Goal: Information Seeking & Learning: Learn about a topic

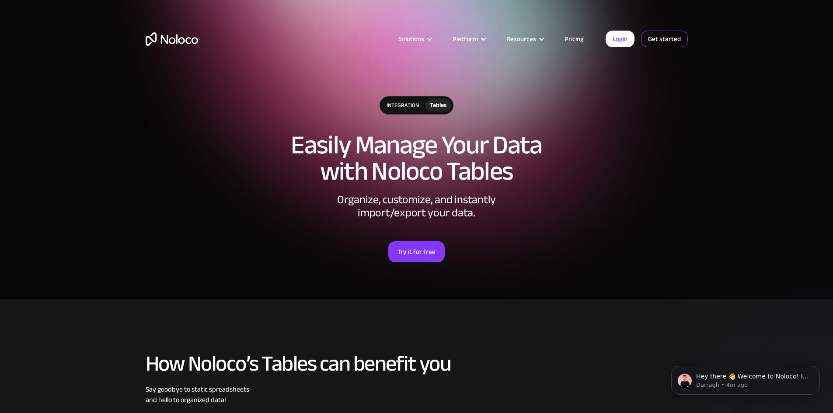
click at [664, 35] on link "Get started" at bounding box center [664, 39] width 47 height 17
click at [573, 38] on link "Pricing" at bounding box center [573, 38] width 41 height 11
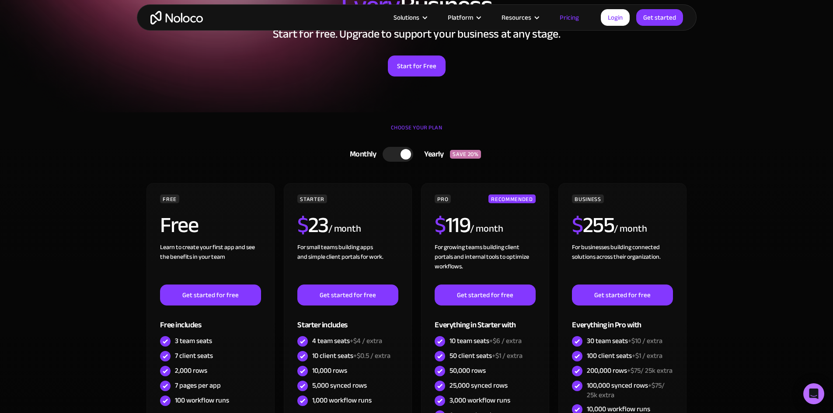
scroll to position [87, 0]
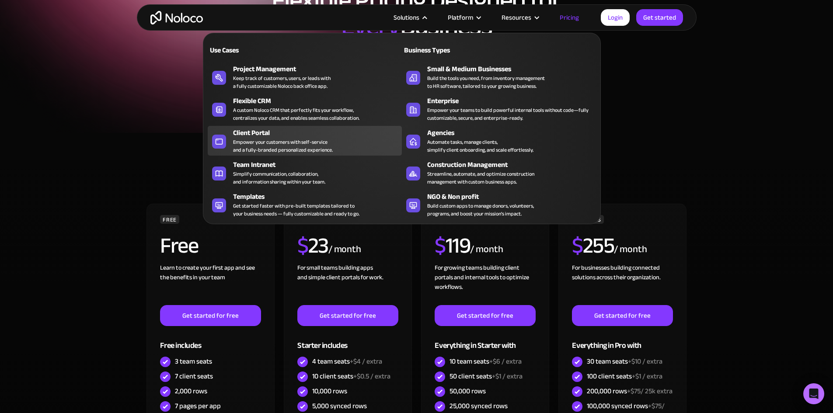
click at [236, 153] on div "Empower your customers with self-service and a fully-branded personalized exper…" at bounding box center [283, 146] width 100 height 16
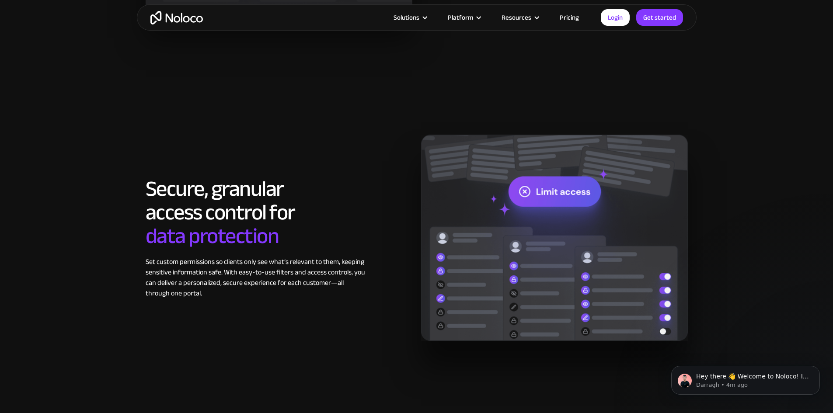
scroll to position [1661, 0]
